Goal: Information Seeking & Learning: Learn about a topic

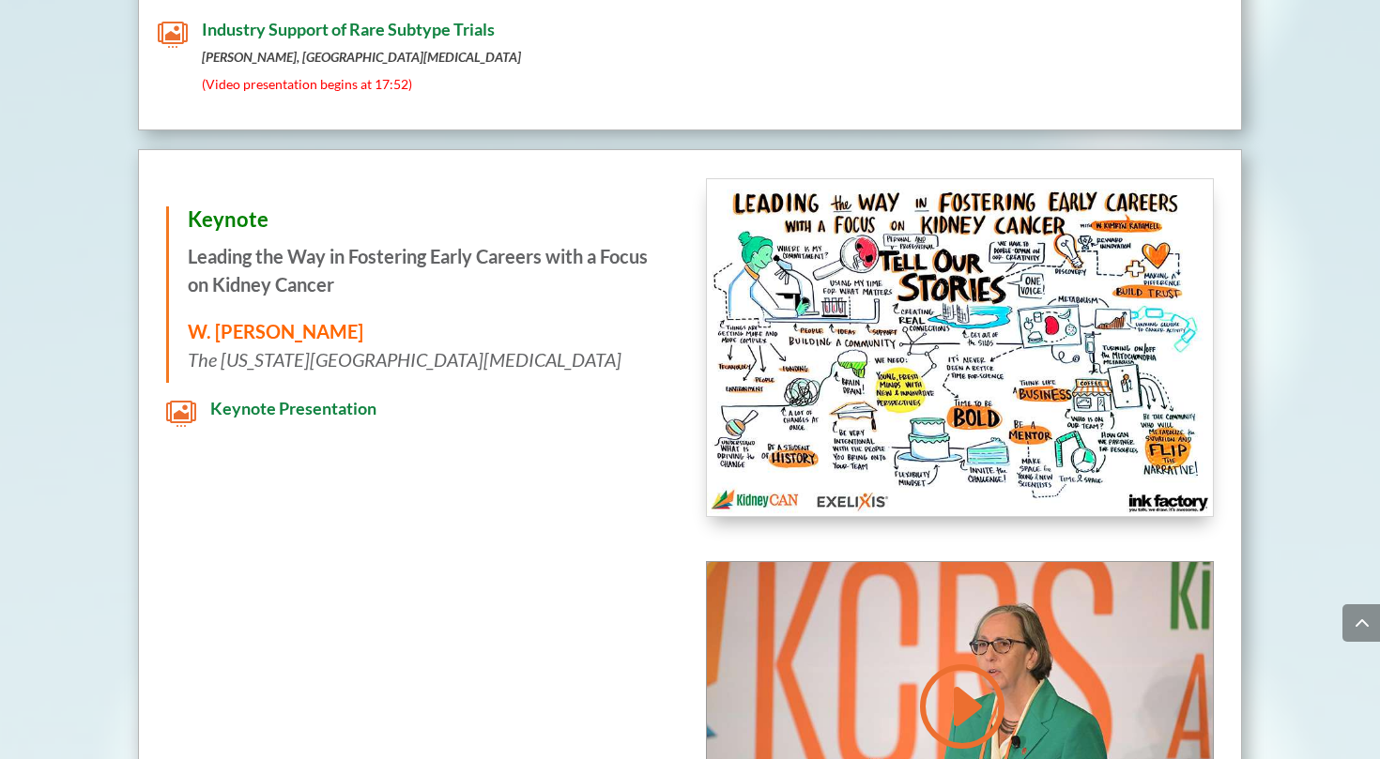
scroll to position [1979, 0]
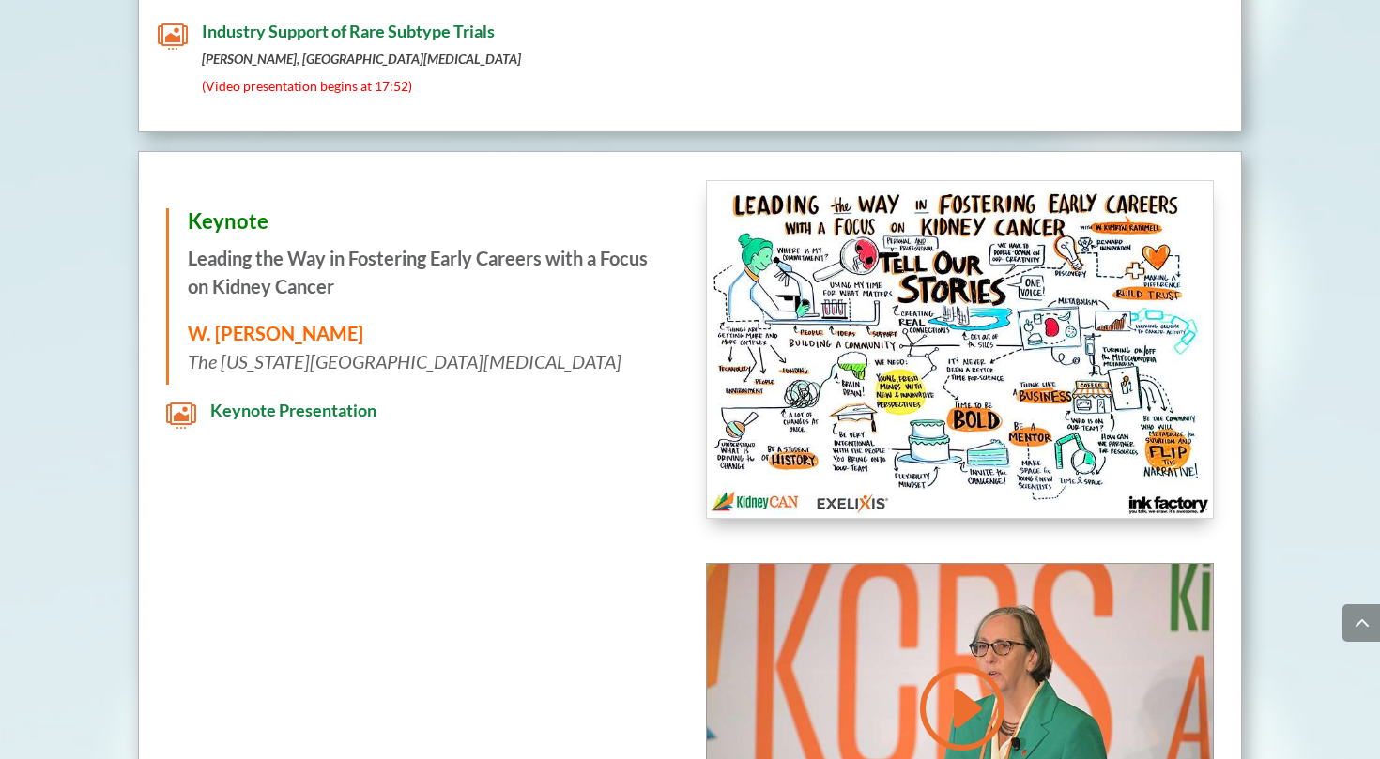
click at [294, 350] on em "Ohio State University Comprehensive Cancer Center" at bounding box center [421, 361] width 401 height 23
click at [196, 322] on strong "W. Kimryn Rathmell" at bounding box center [276, 333] width 176 height 23
drag, startPoint x: 196, startPoint y: 305, endPoint x: 316, endPoint y: 302, distance: 120.2
click at [316, 322] on strong "W. Kimryn Rathmell" at bounding box center [276, 333] width 176 height 23
copy strong "W. Kimryn Rathmell"
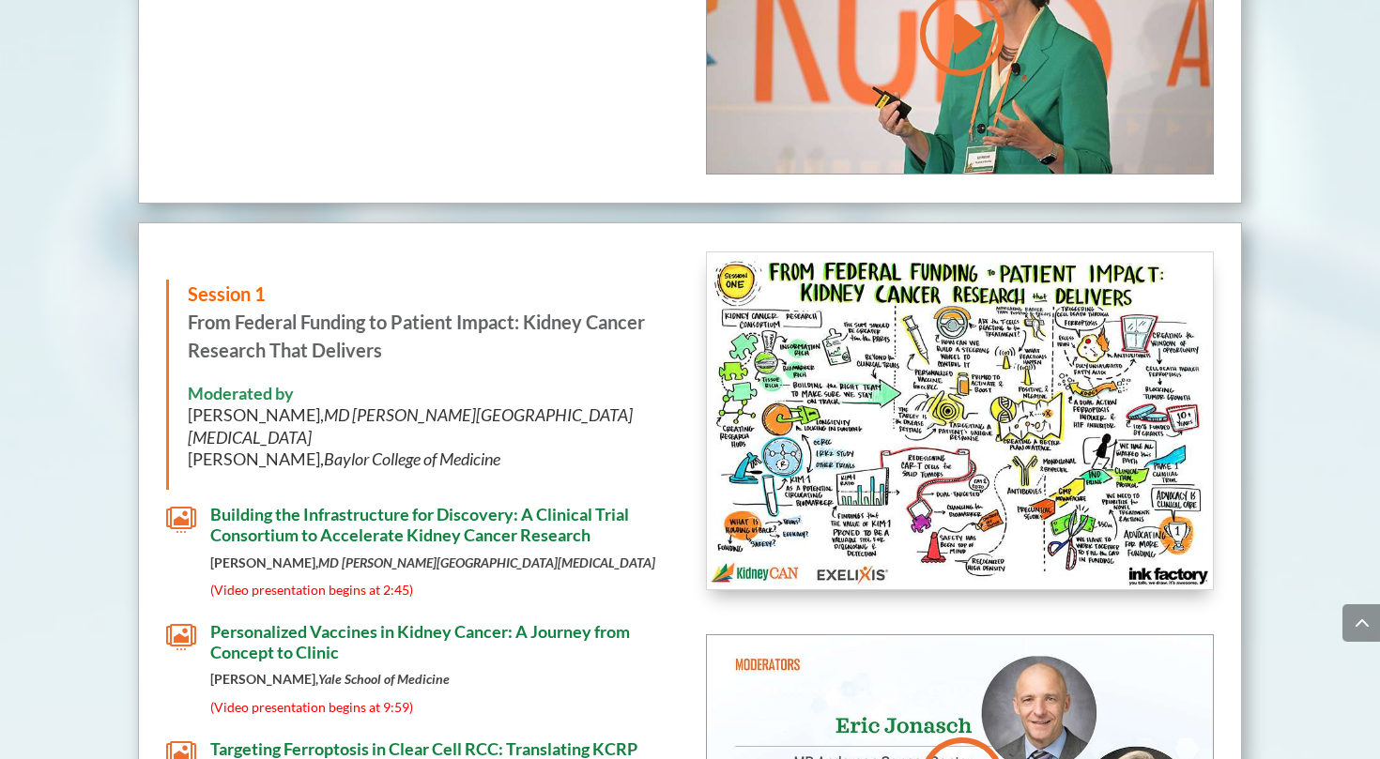
scroll to position [2678, 0]
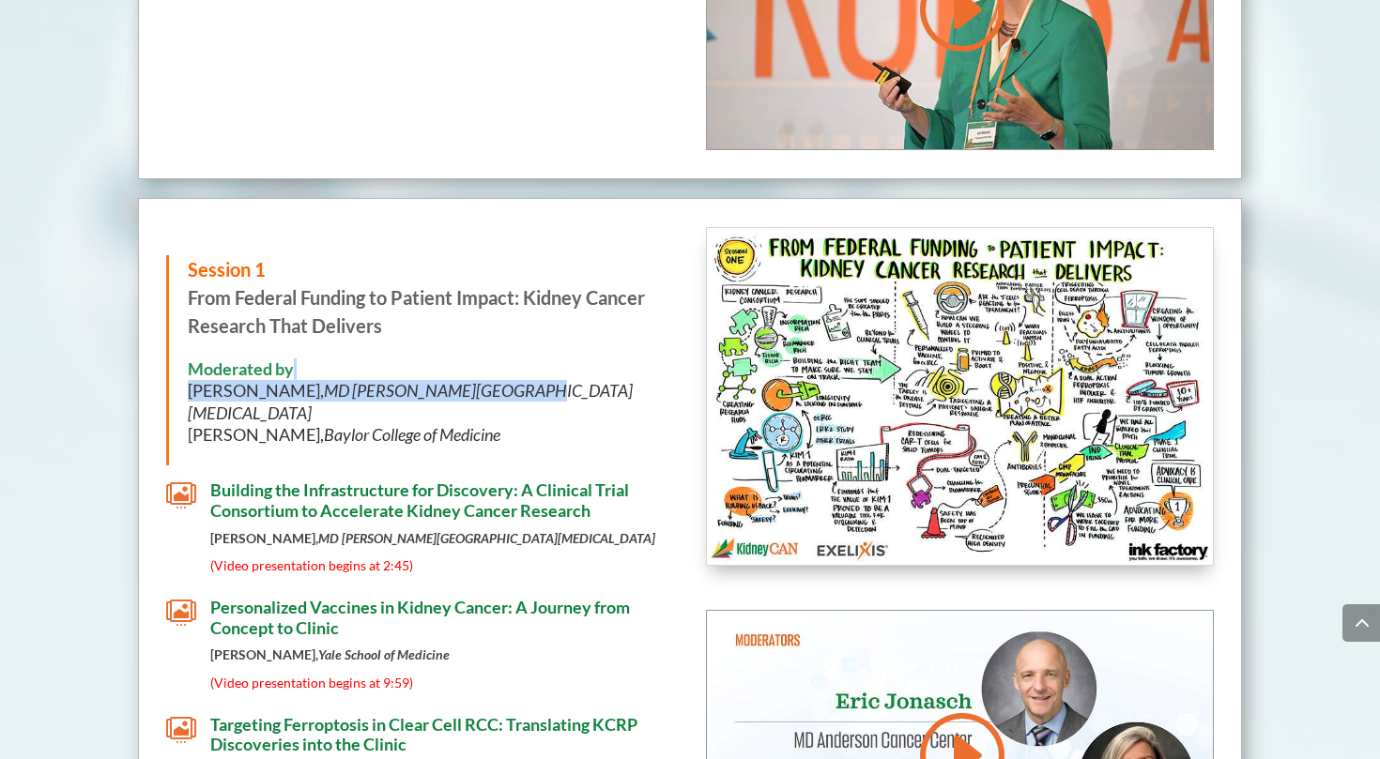
click at [605, 359] on h6 "Moderated by Eric Jonasch, MD Anderson Cancer Center Cheryl Walker, Baylor Coll…" at bounding box center [421, 408] width 467 height 98
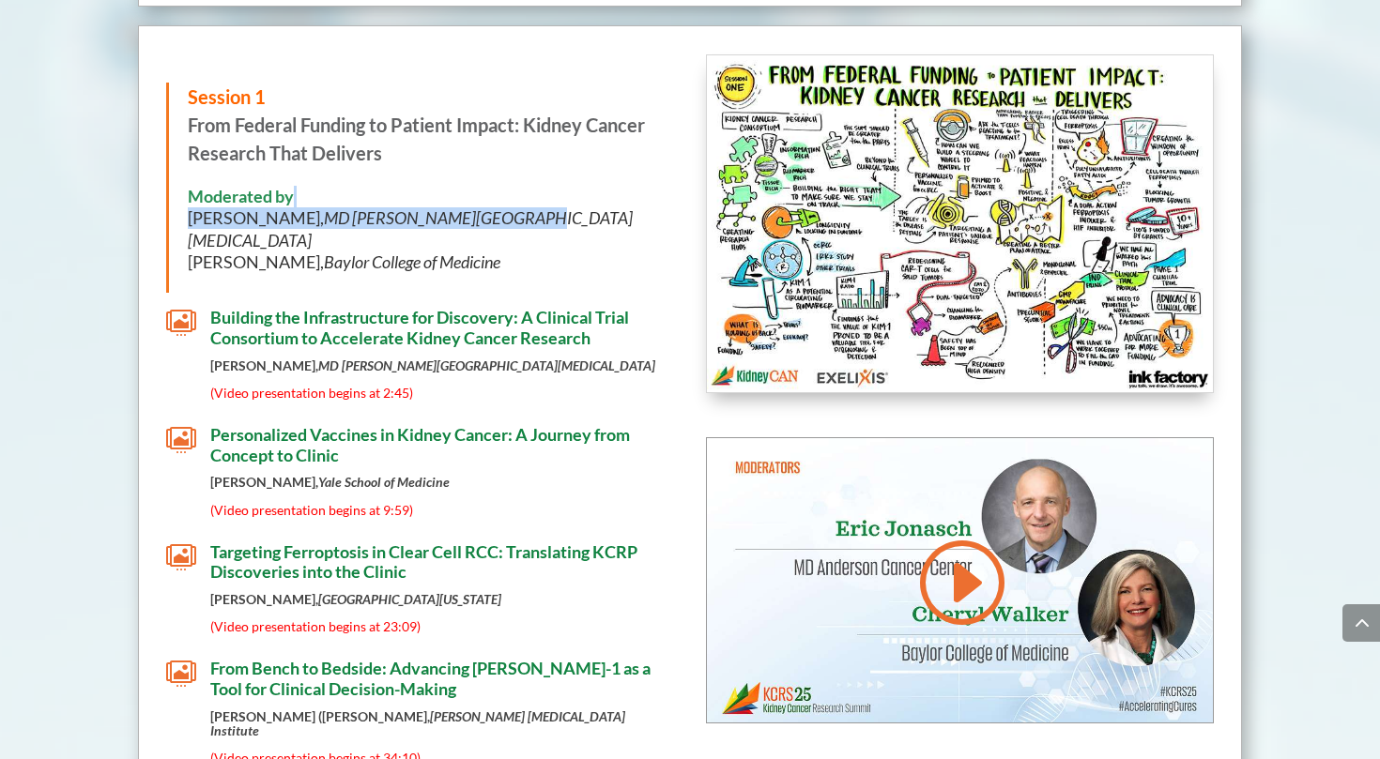
scroll to position [2852, 0]
click at [402, 207] on em "MD [PERSON_NAME][GEOGRAPHIC_DATA][MEDICAL_DATA]" at bounding box center [410, 228] width 445 height 42
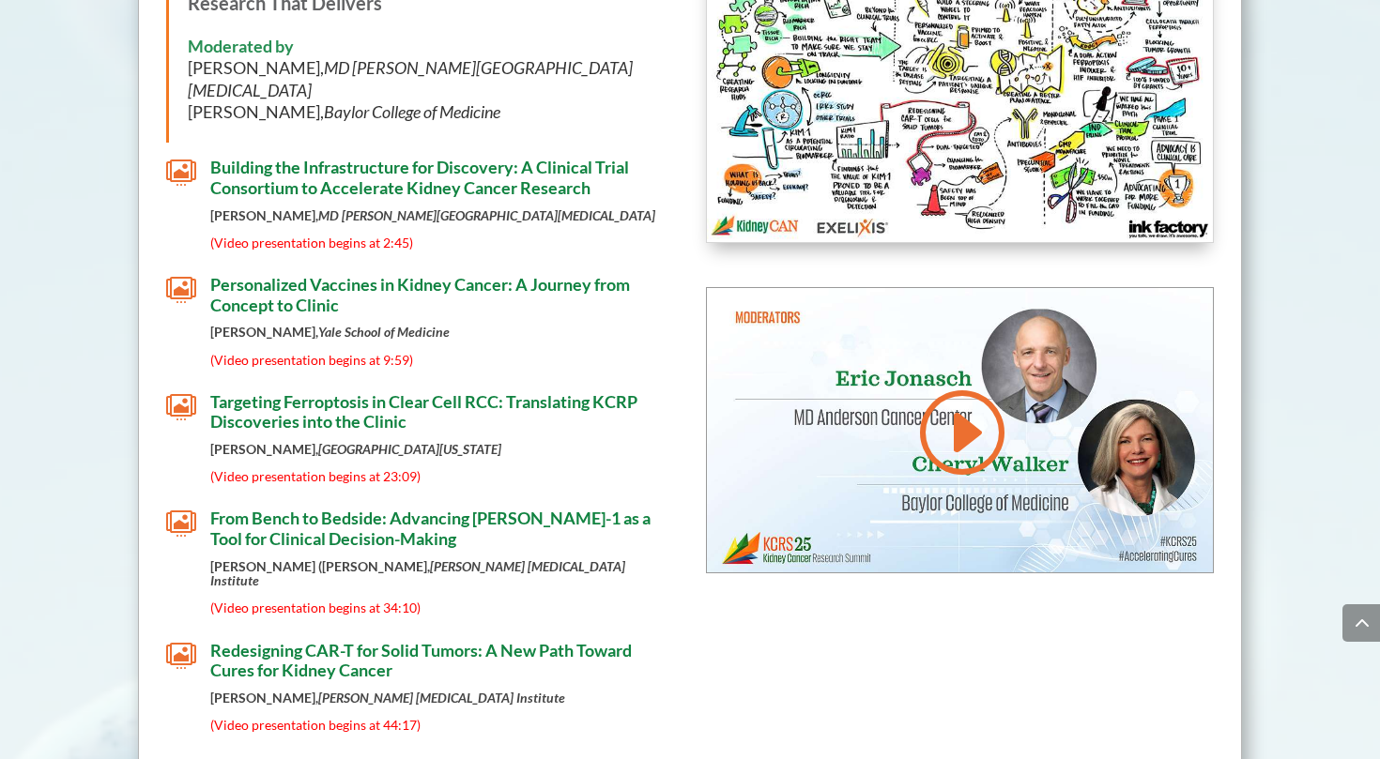
scroll to position [3010, 0]
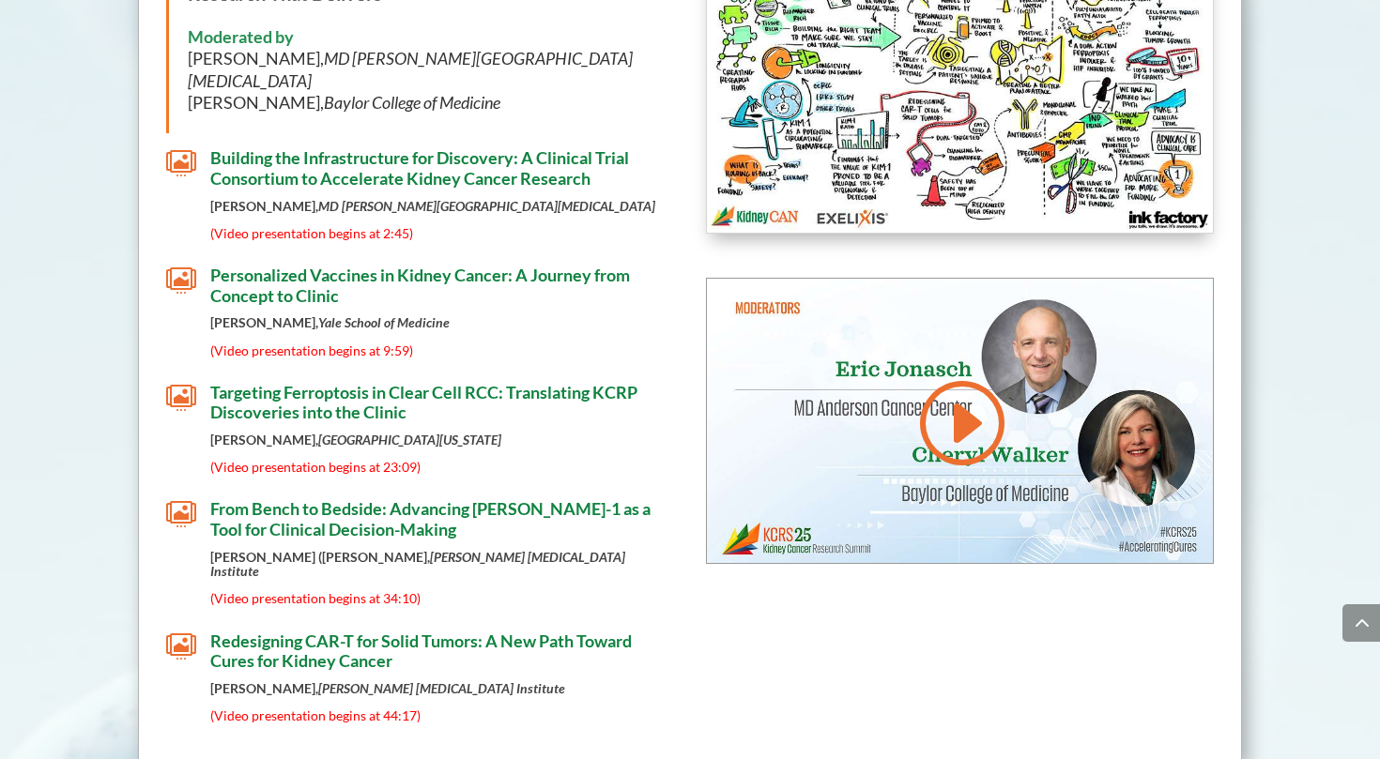
click at [148, 224] on div "Session 1 From Federal Funding to Patient Impact: Kidney Cancer Research That D…" at bounding box center [690, 314] width 1104 height 896
click at [259, 265] on span "Personalized Vaccines in Kidney Cancer: A Journey from Concept to Clinic" at bounding box center [420, 285] width 420 height 41
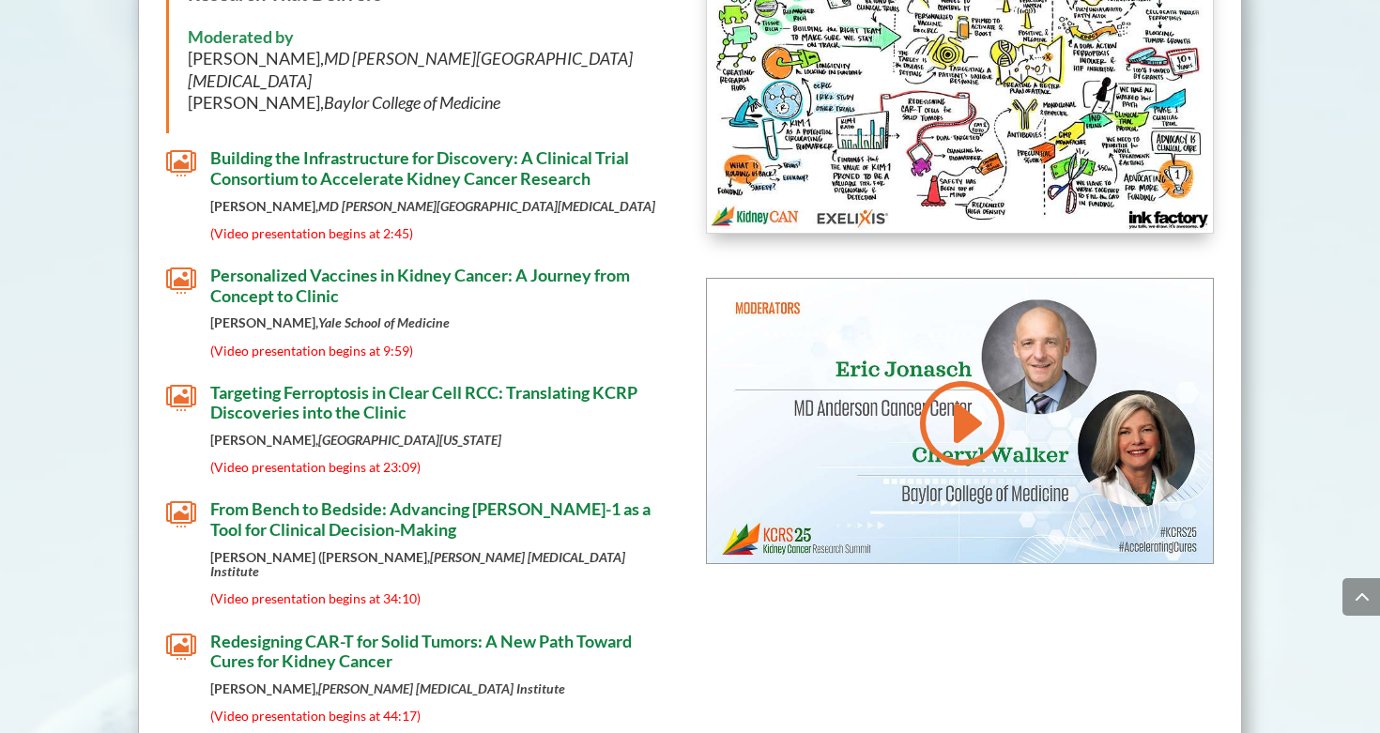
scroll to position [3010, 0]
click at [189, 632] on span "" at bounding box center [181, 647] width 30 height 30
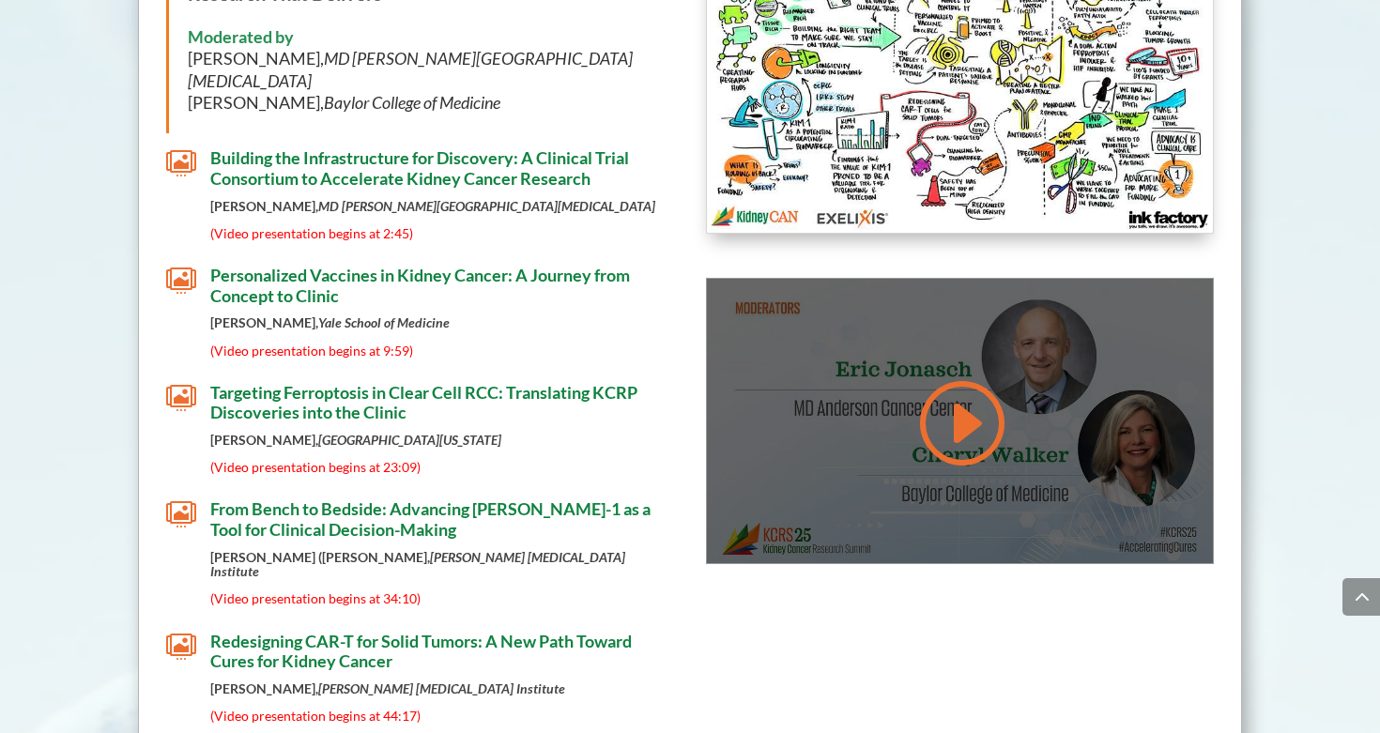
click at [945, 404] on link at bounding box center [959, 422] width 90 height 95
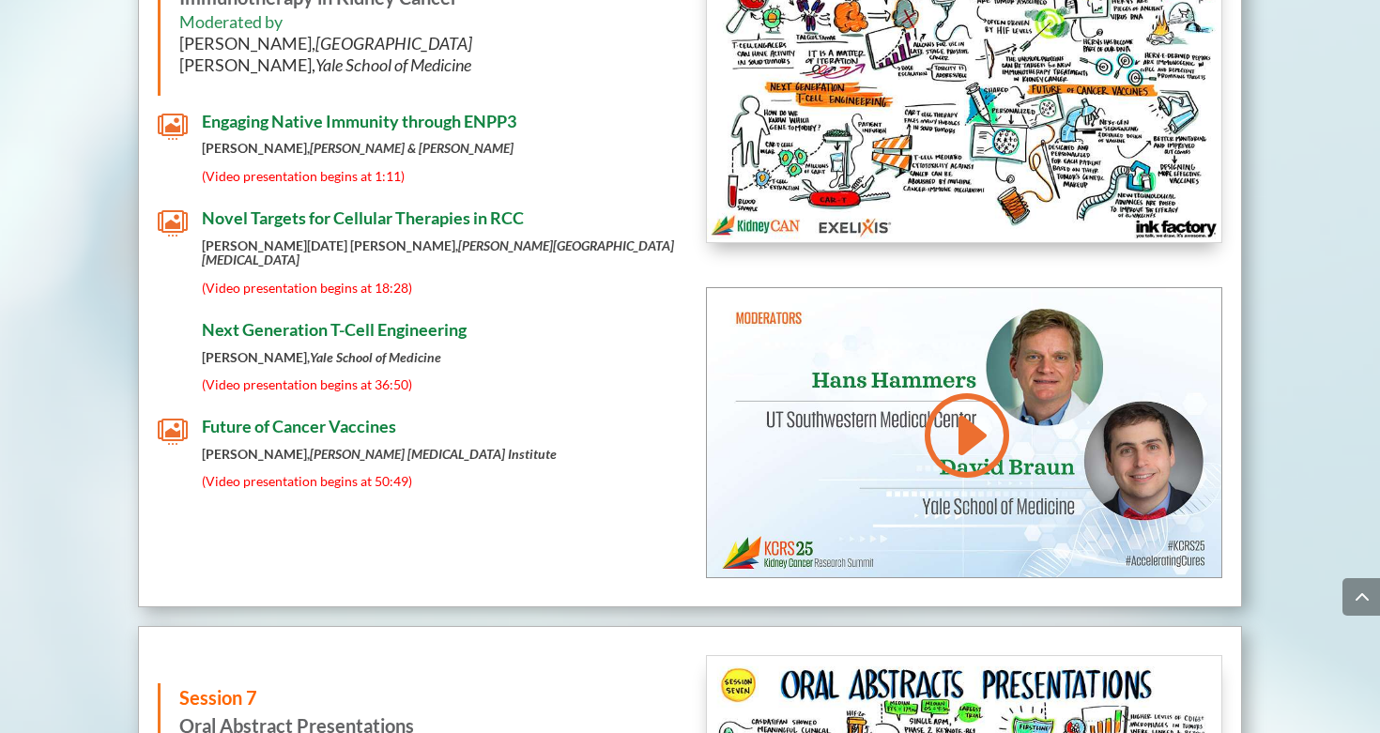
scroll to position [8418, 0]
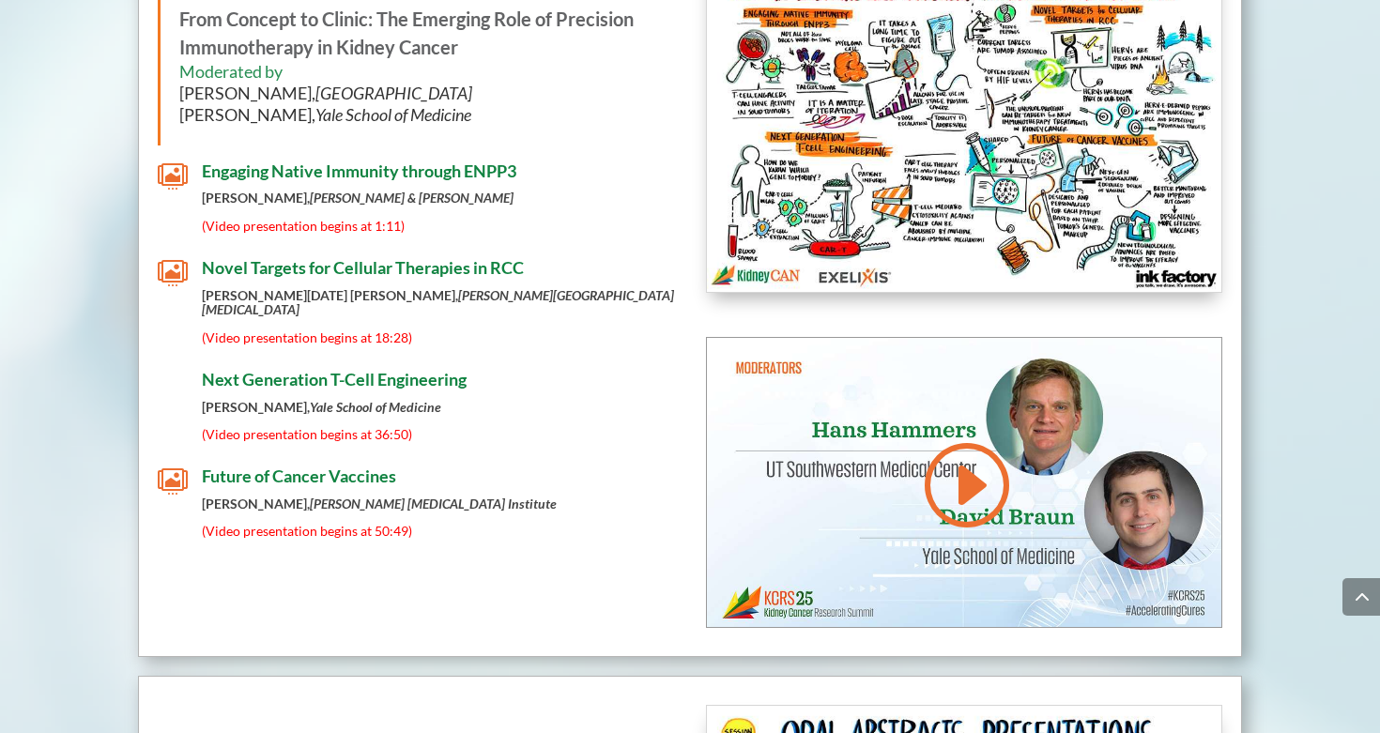
click at [379, 466] on span "Future of Cancer Vaccines" at bounding box center [299, 476] width 194 height 21
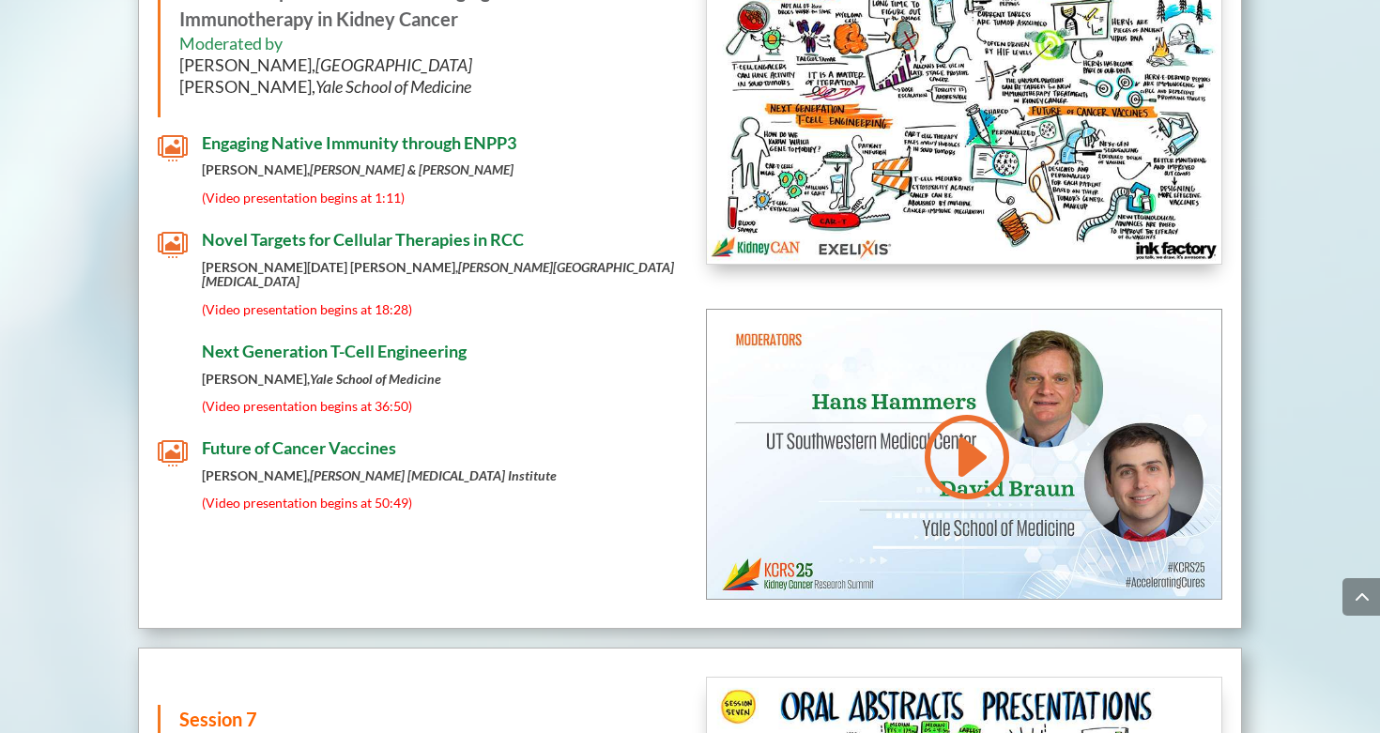
scroll to position [8407, 0]
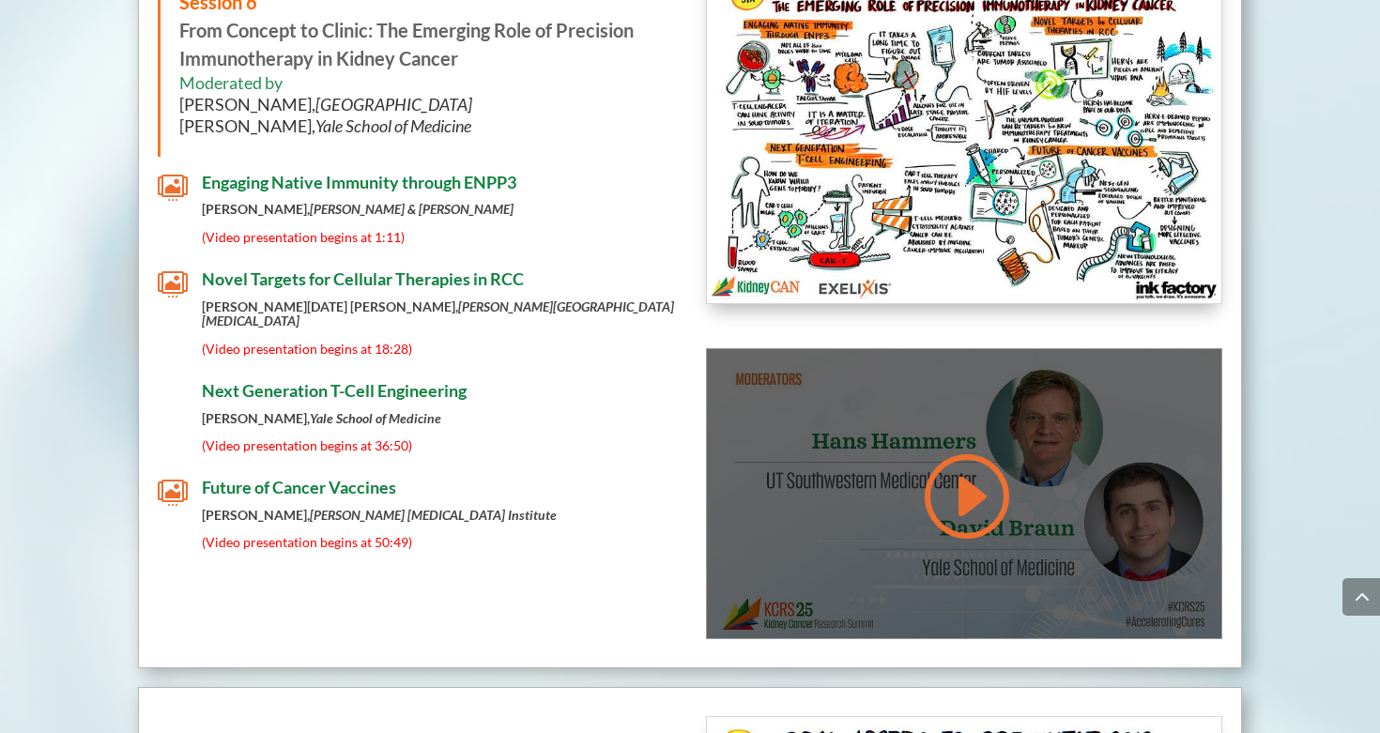
click at [958, 449] on link at bounding box center [964, 496] width 90 height 95
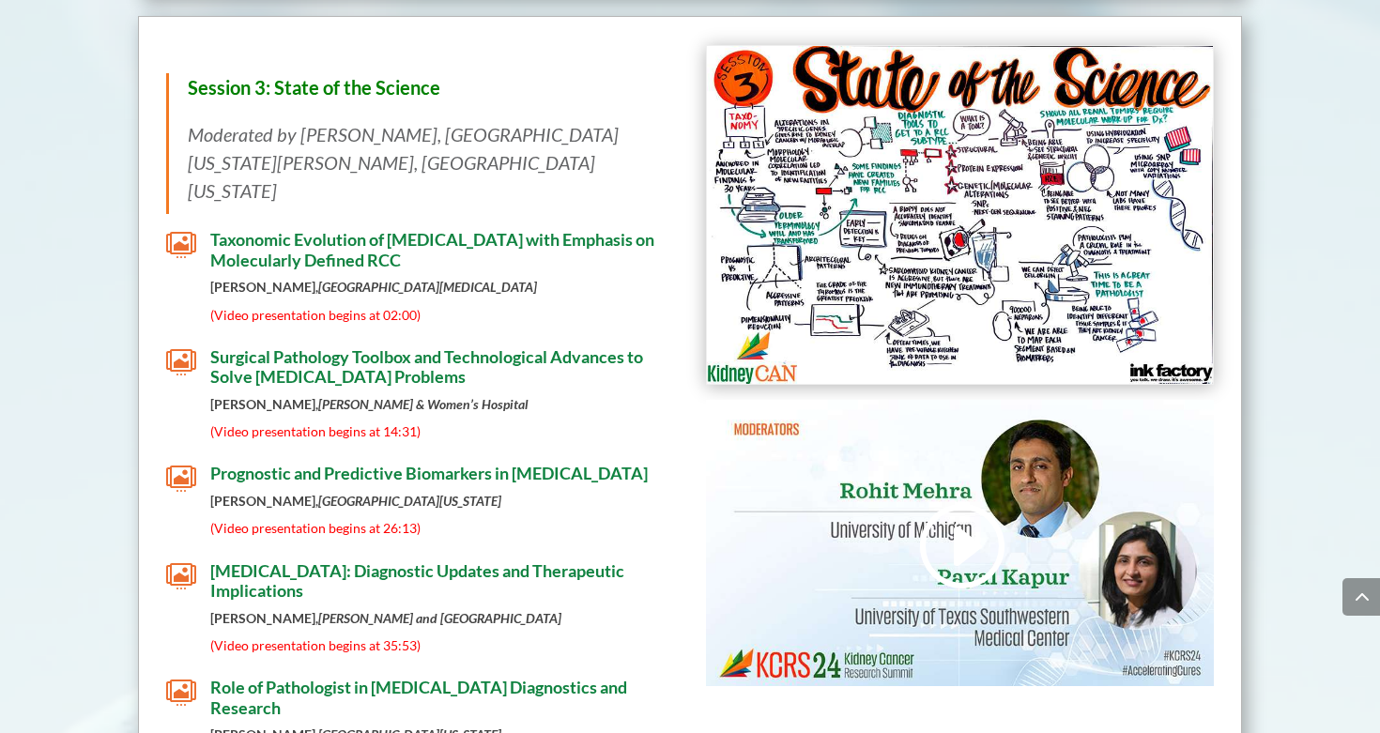
scroll to position [2868, 0]
